Goal: Task Accomplishment & Management: Use online tool/utility

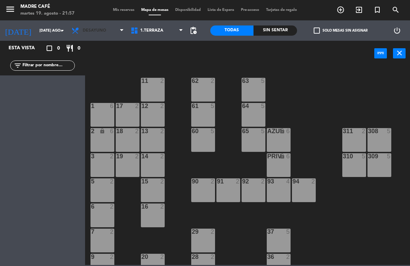
click at [116, 30] on span "Desayuno" at bounding box center [97, 30] width 59 height 15
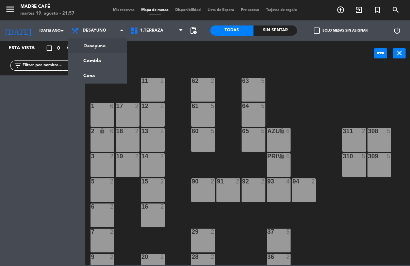
click at [134, 9] on span "Mis reservas" at bounding box center [123, 10] width 28 height 4
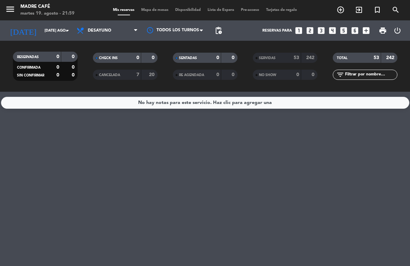
click at [162, 9] on span "Mapa de mesas" at bounding box center [155, 10] width 34 height 4
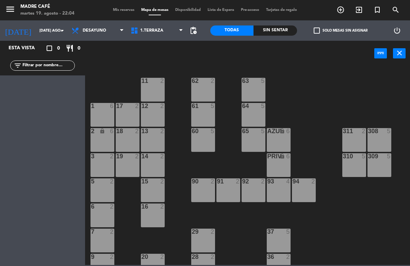
click at [357, 5] on span "exit_to_app" at bounding box center [358, 10] width 18 height 12
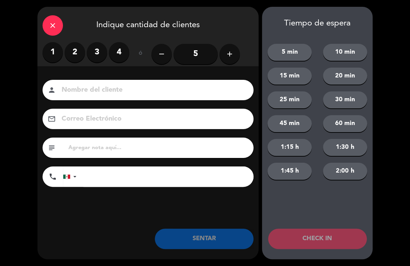
click at [68, 57] on label "2" at bounding box center [75, 52] width 20 height 20
click at [86, 93] on input at bounding box center [153, 90] width 184 height 12
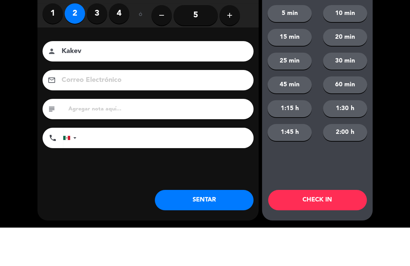
type input "Kakev"
click at [408, 65] on div "close Indique cantidad de clientes 1 2 3 4 ó remove 5 add Nombre del cliente pe…" at bounding box center [205, 133] width 410 height 266
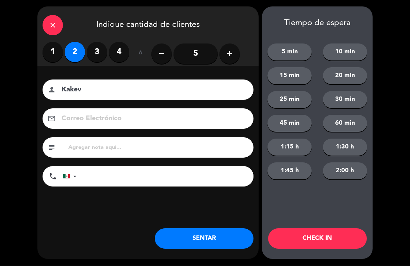
click at [332, 229] on button "CHECK IN" at bounding box center [317, 239] width 99 height 20
click at [322, 228] on div "Tiempo de espera 5 min 10 min 15 min 20 min 25 min 30 min 45 min 60 min 1:15 h …" at bounding box center [317, 133] width 110 height 253
